Goal: Navigation & Orientation: Understand site structure

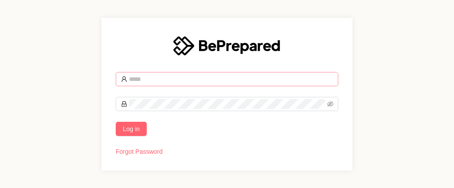
click at [184, 77] on input "text" at bounding box center [231, 79] width 204 height 10
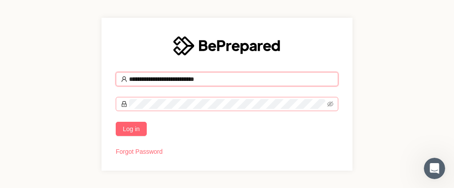
type input "**********"
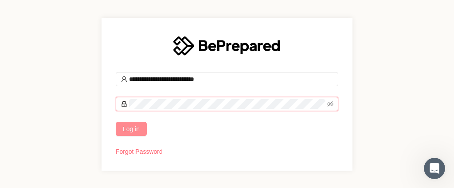
click at [132, 130] on span "Log in" at bounding box center [131, 129] width 17 height 10
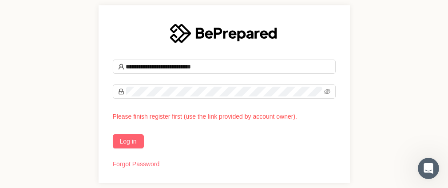
click at [394, 45] on div "**********" at bounding box center [224, 94] width 448 height 188
click at [52, 87] on div "**********" at bounding box center [224, 94] width 448 height 188
click at [122, 142] on span "Log in" at bounding box center [128, 141] width 17 height 10
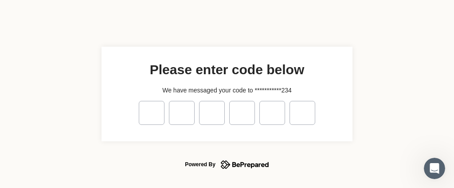
type input "*"
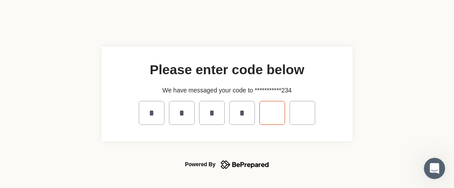
type input "*"
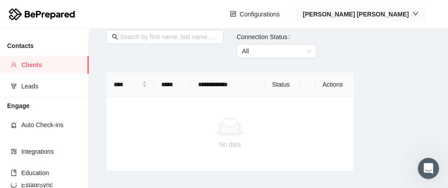
click at [408, 12] on strong "[PERSON_NAME]" at bounding box center [356, 14] width 106 height 7
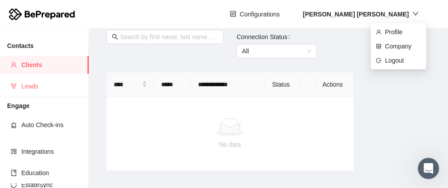
click at [28, 88] on span "Leads" at bounding box center [51, 86] width 60 height 18
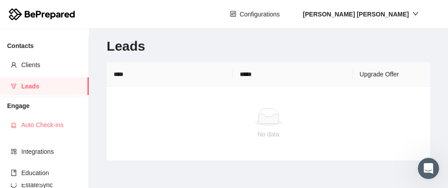
click at [30, 129] on span "Auto Check-ins" at bounding box center [51, 125] width 60 height 18
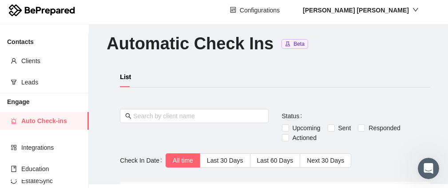
scroll to position [7, 0]
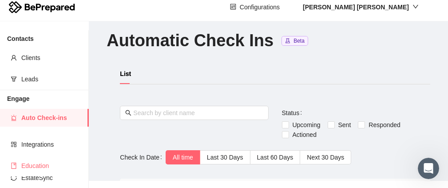
click at [39, 168] on span "Education" at bounding box center [51, 166] width 60 height 18
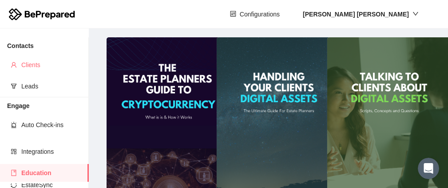
click at [21, 67] on span "Clients" at bounding box center [51, 65] width 60 height 18
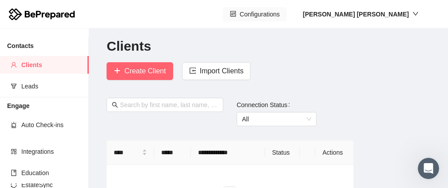
click at [280, 13] on span "Configurations" at bounding box center [260, 14] width 40 height 10
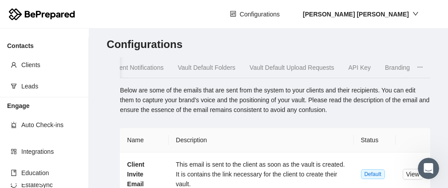
click at [303, 71] on span "Vault Default Upload Requests" at bounding box center [291, 67] width 84 height 7
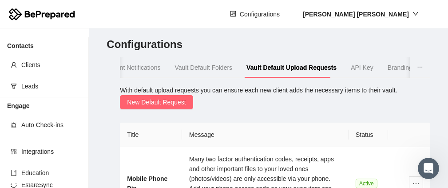
click at [361, 67] on span "API Key" at bounding box center [362, 67] width 23 height 7
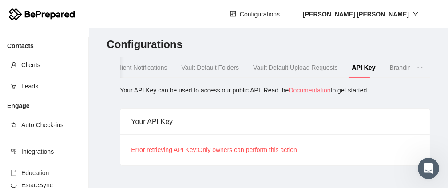
click at [136, 66] on span "Client Notifications" at bounding box center [141, 67] width 51 height 7
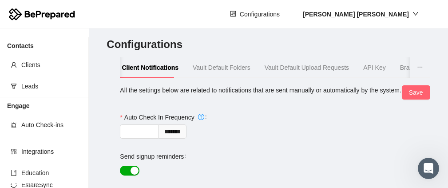
drag, startPoint x: 402, startPoint y: 0, endPoint x: 428, endPoint y: 41, distance: 48.5
click at [428, 41] on main "Configurations Custom Emails Client Notifications Vault Default Folders Vault D…" at bounding box center [268, 107] width 359 height 159
